Goal: Entertainment & Leisure: Consume media (video, audio)

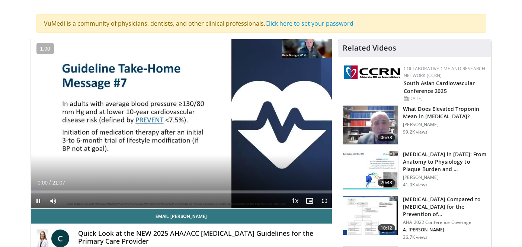
scroll to position [43, 0]
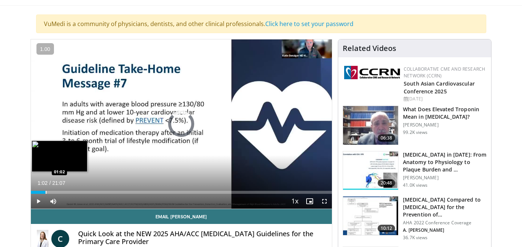
click at [46, 191] on div "Progress Bar" at bounding box center [46, 192] width 1 height 3
click at [38, 191] on div "Progress Bar" at bounding box center [38, 192] width 1 height 3
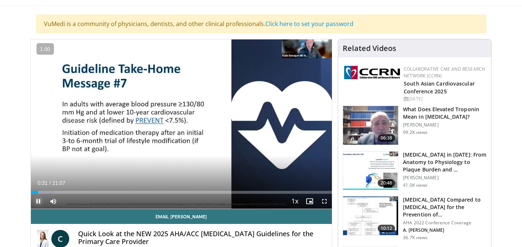
click at [37, 200] on span "Video Player" at bounding box center [38, 201] width 15 height 15
click at [39, 200] on span "Video Player" at bounding box center [38, 201] width 15 height 15
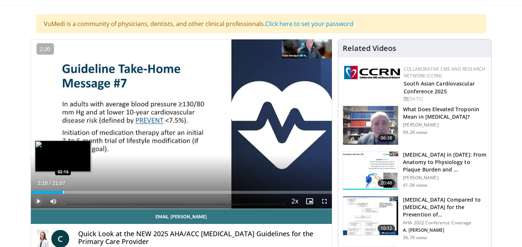
click at [63, 192] on div "Progress Bar" at bounding box center [63, 192] width 1 height 3
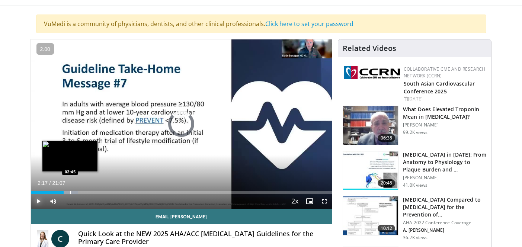
click at [70, 193] on div "Progress Bar" at bounding box center [70, 192] width 1 height 3
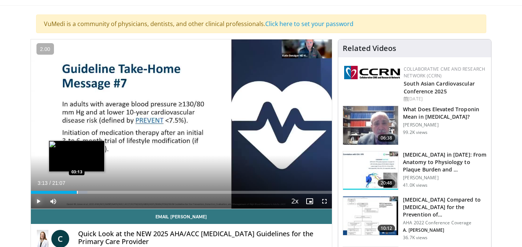
click at [77, 192] on div "Progress Bar" at bounding box center [77, 192] width 1 height 3
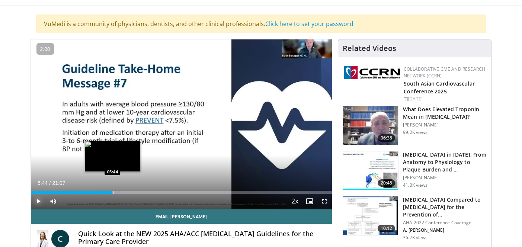
click at [113, 193] on div "Progress Bar" at bounding box center [113, 192] width 1 height 3
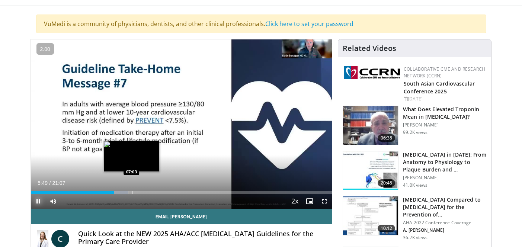
click at [132, 193] on div "Progress Bar" at bounding box center [132, 192] width 1 height 3
click at [140, 191] on div "Progress Bar" at bounding box center [140, 192] width 1 height 3
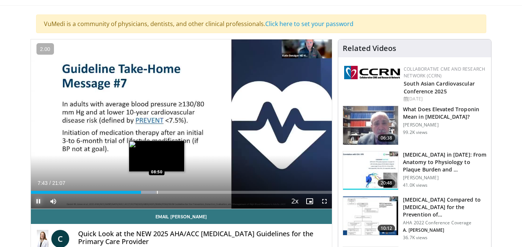
click at [157, 192] on div "Progress Bar" at bounding box center [157, 192] width 1 height 3
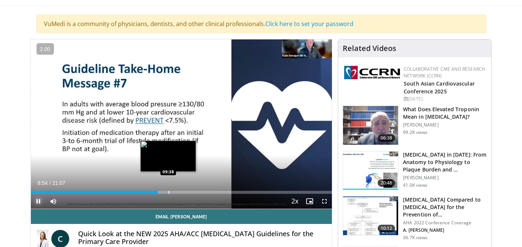
click at [168, 191] on div "Loaded : 46.97% 08:54 09:38" at bounding box center [182, 192] width 302 height 3
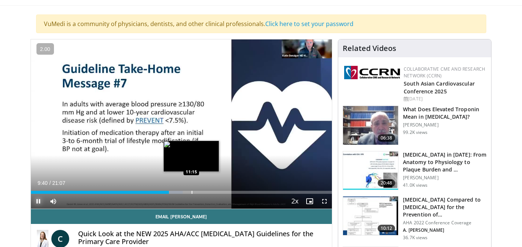
click at [191, 189] on div "Loaded : 50.51% 09:40 11:15" at bounding box center [182, 190] width 302 height 7
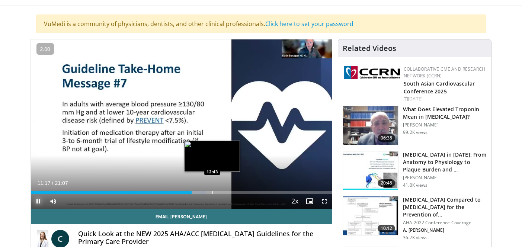
click at [213, 189] on div "Loaded : 58.41% 11:17 12:43" at bounding box center [182, 190] width 302 height 7
click at [208, 192] on div "Progress Bar" at bounding box center [208, 192] width 1 height 3
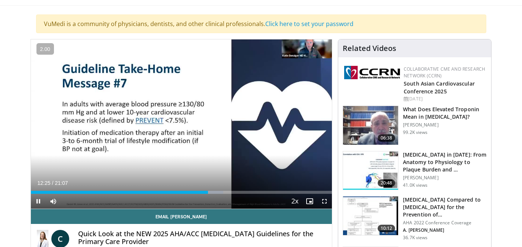
click at [200, 194] on div "Current Time 12:25 / Duration 21:07 Pause Skip Backward Skip Forward Mute 86% L…" at bounding box center [182, 201] width 302 height 15
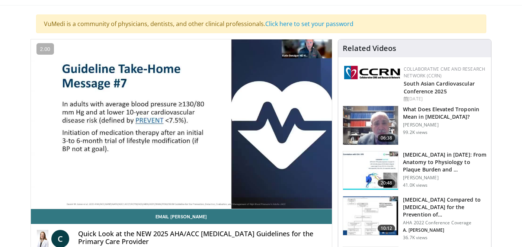
click at [191, 209] on div "Current Time 12:27 / Duration 21:07 Pause Skip Backward Skip Forward Mute 86% L…" at bounding box center [182, 216] width 302 height 15
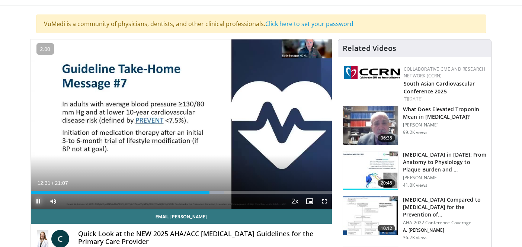
click at [37, 203] on span "Video Player" at bounding box center [38, 201] width 15 height 15
